Goal: Transaction & Acquisition: Purchase product/service

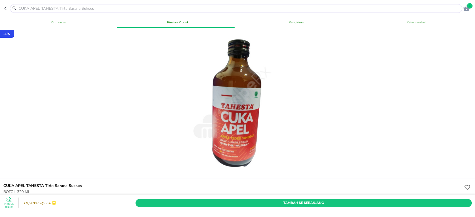
scroll to position [148, 0]
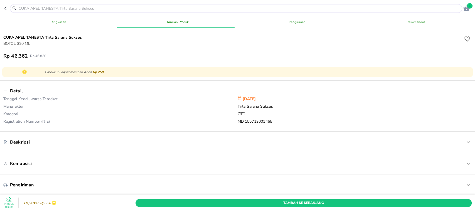
click at [2, 7] on header "1" at bounding box center [237, 8] width 475 height 17
click at [7, 11] on button "button" at bounding box center [7, 8] width 6 height 9
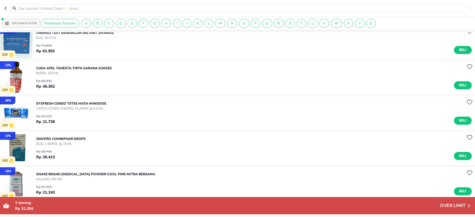
click at [7, 11] on button "button" at bounding box center [7, 8] width 6 height 9
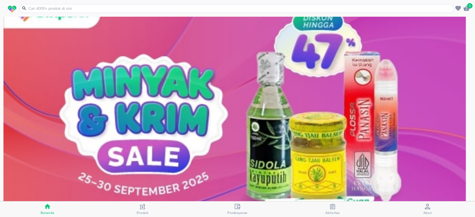
scroll to position [48, 0]
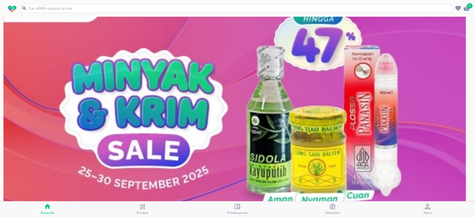
click at [7, 110] on img at bounding box center [234, 108] width 462 height 231
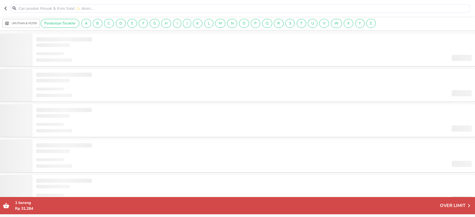
click at [22, 20] on button "Urutkan & Filter" at bounding box center [21, 23] width 38 height 9
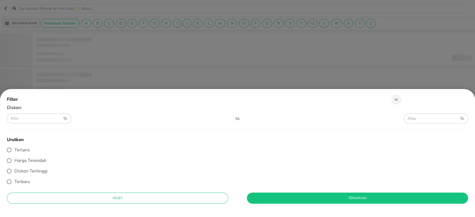
click at [1, 8] on div at bounding box center [237, 108] width 475 height 217
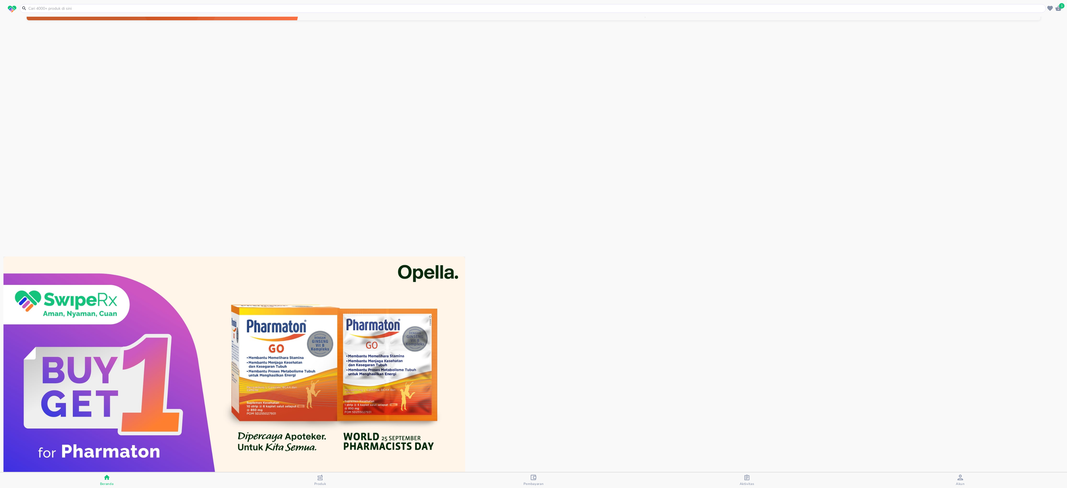
scroll to position [18, 0]
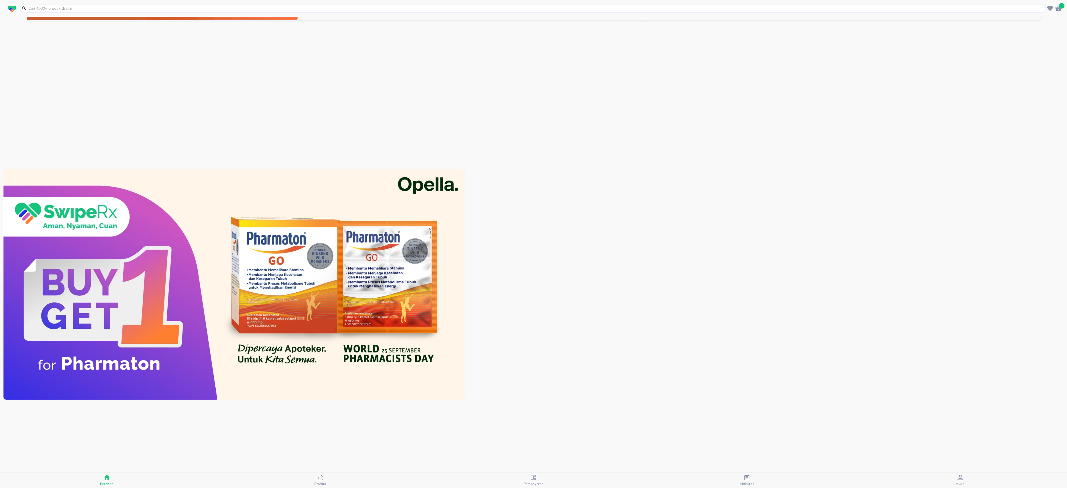
drag, startPoint x: 467, startPoint y: 1, endPoint x: 645, endPoint y: 245, distance: 302.5
click at [474, 217] on div at bounding box center [527, 285] width 1048 height 233
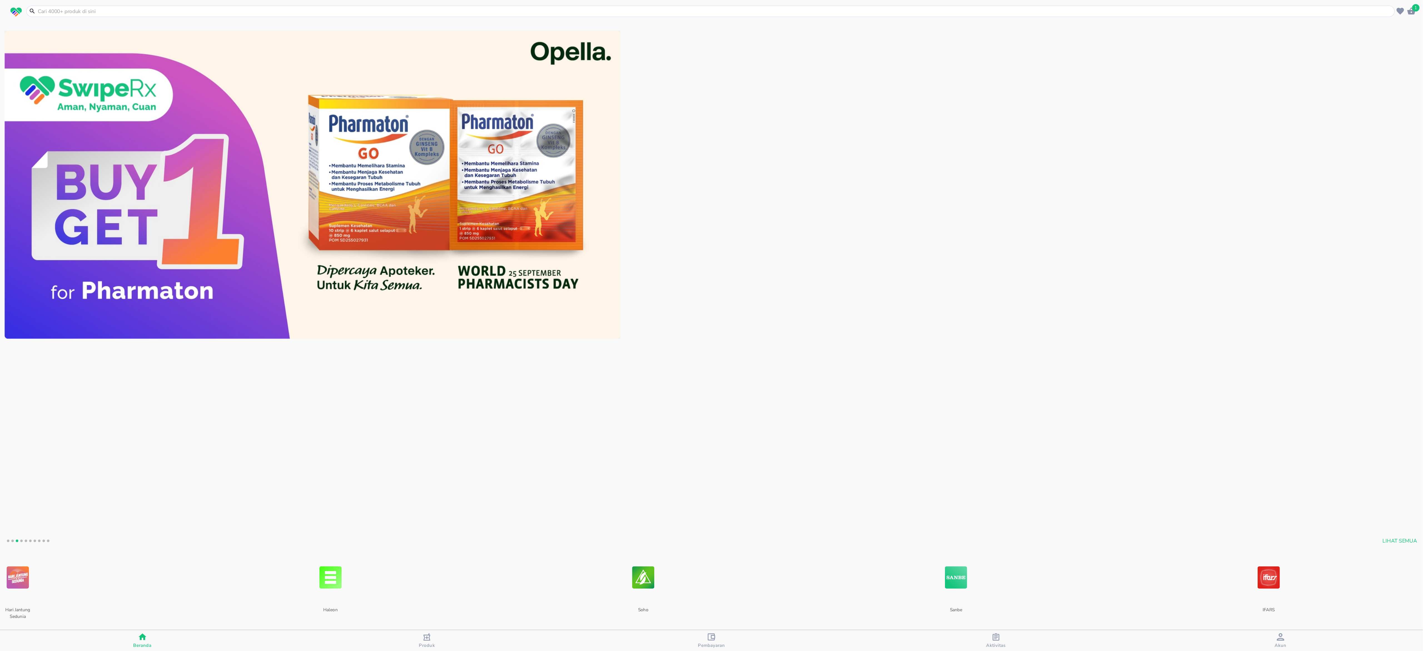
scroll to position [151, 0]
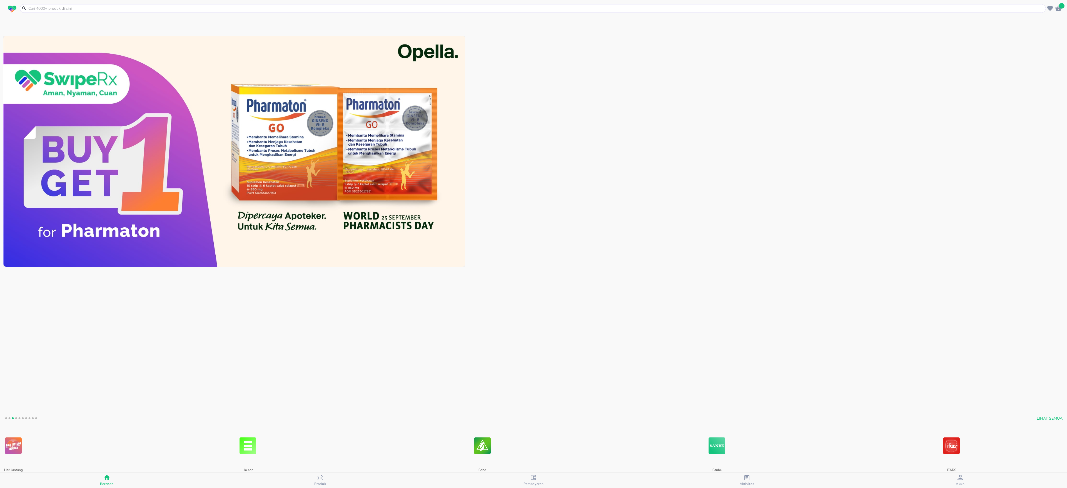
click at [287, 172] on img at bounding box center [234, 151] width 462 height 231
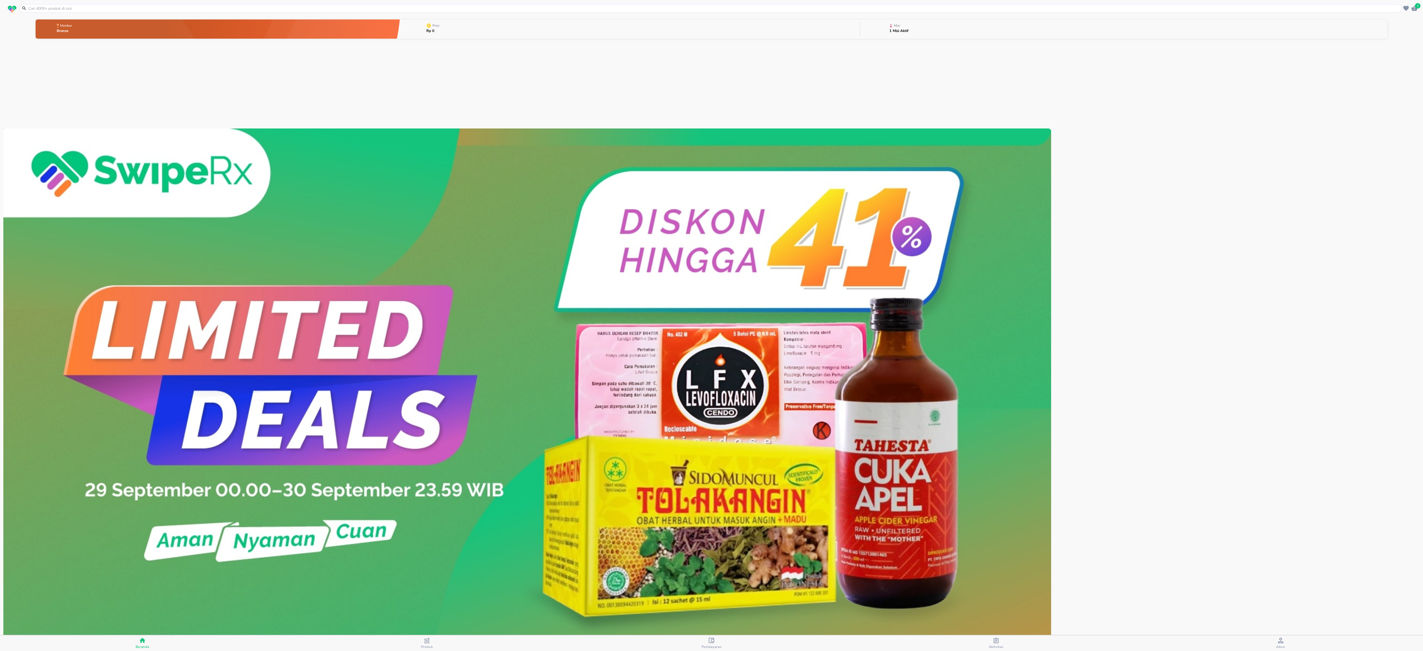
drag, startPoint x: 1031, startPoint y: 1, endPoint x: 916, endPoint y: 88, distance: 143.9
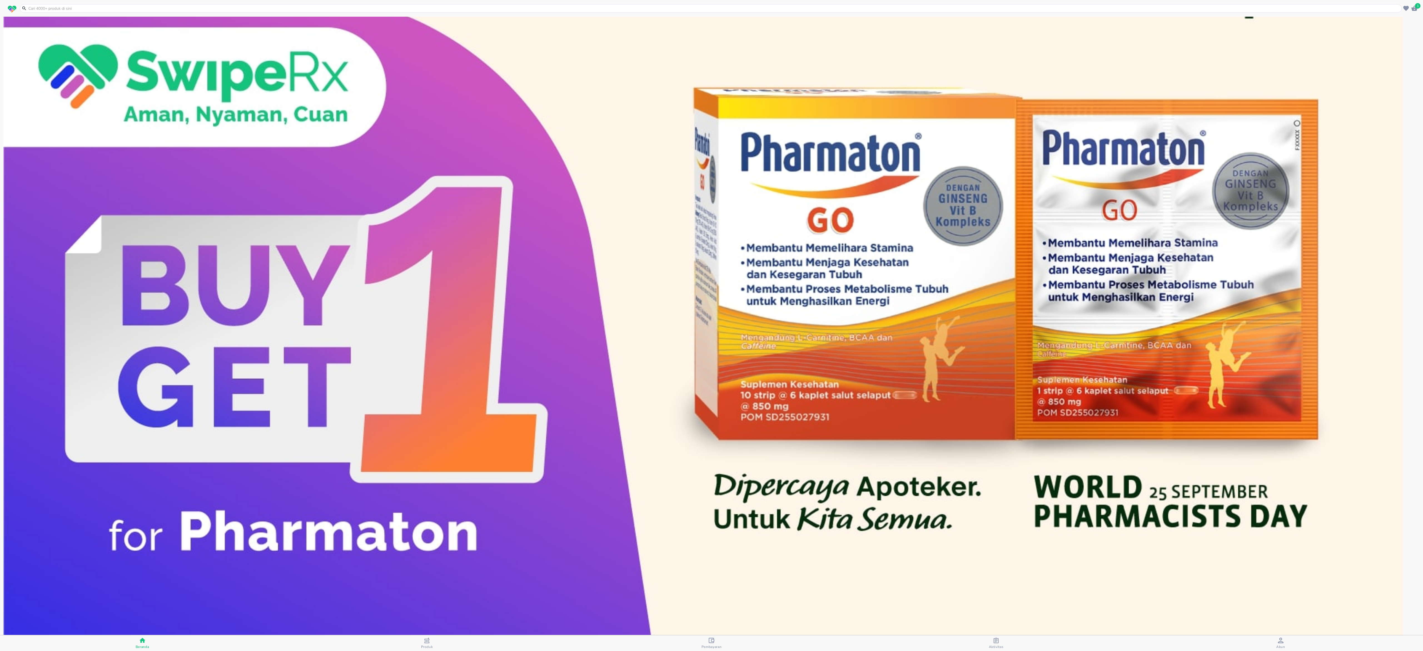
scroll to position [85, 0]
